Goal: Information Seeking & Learning: Learn about a topic

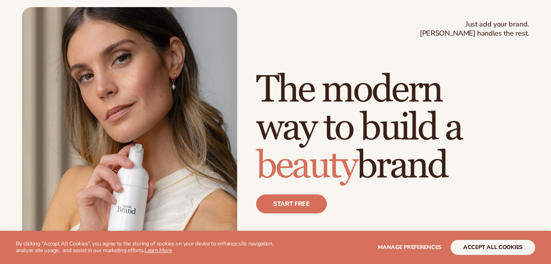
scroll to position [43, 0]
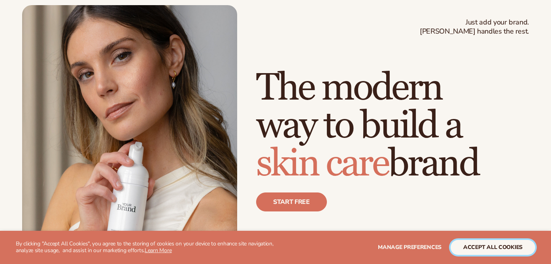
click at [483, 252] on button "accept all cookies" at bounding box center [492, 247] width 85 height 15
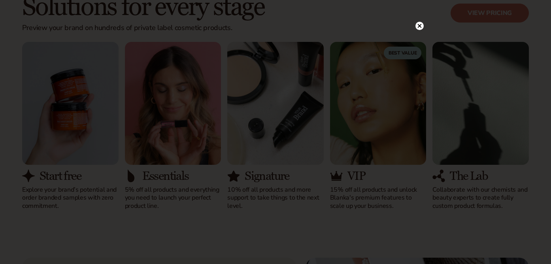
scroll to position [719, 0]
click at [419, 42] on icon at bounding box center [420, 42] width 4 height 4
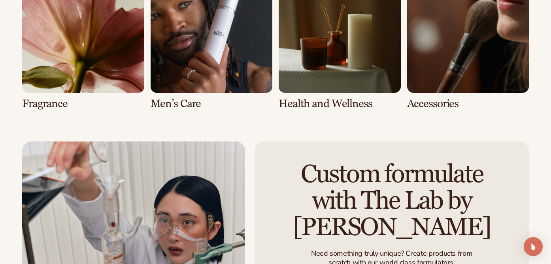
scroll to position [1698, 0]
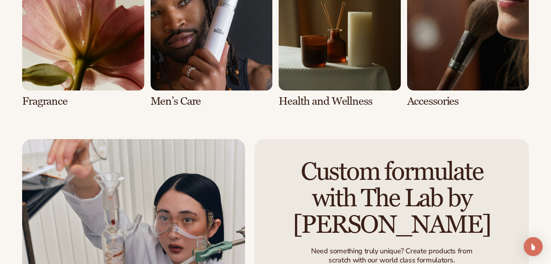
click at [345, 62] on link "7 / 8" at bounding box center [340, 37] width 122 height 139
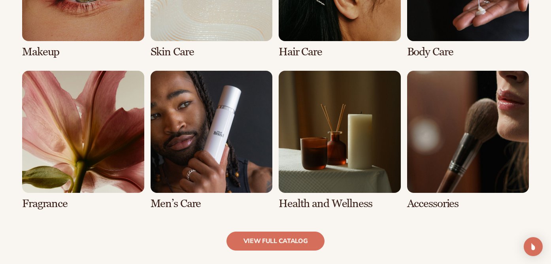
scroll to position [674, 0]
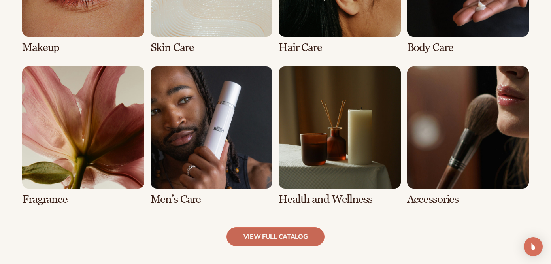
click at [265, 236] on link "view full catalog" at bounding box center [275, 236] width 98 height 19
